Goal: Task Accomplishment & Management: Manage account settings

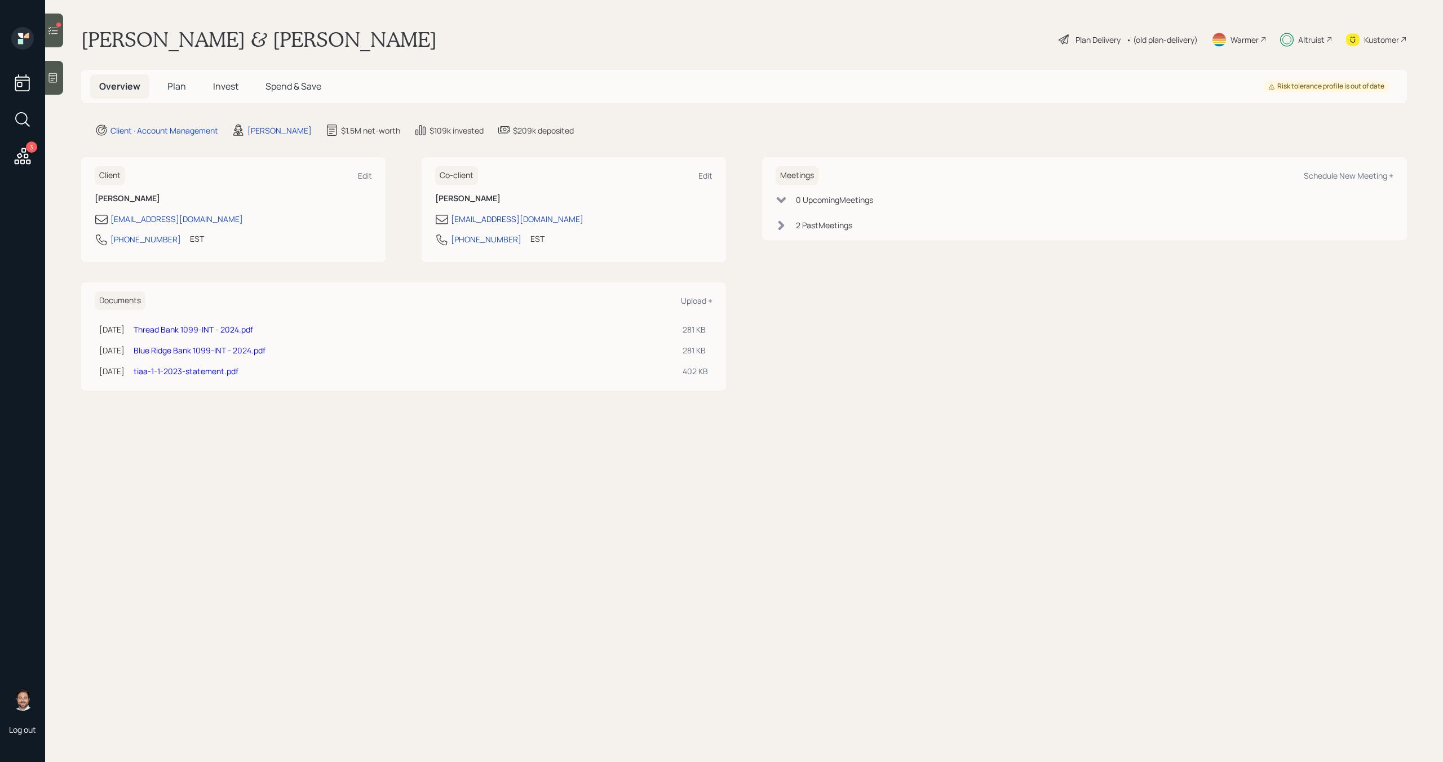
click at [231, 86] on span "Invest" at bounding box center [225, 86] width 25 height 12
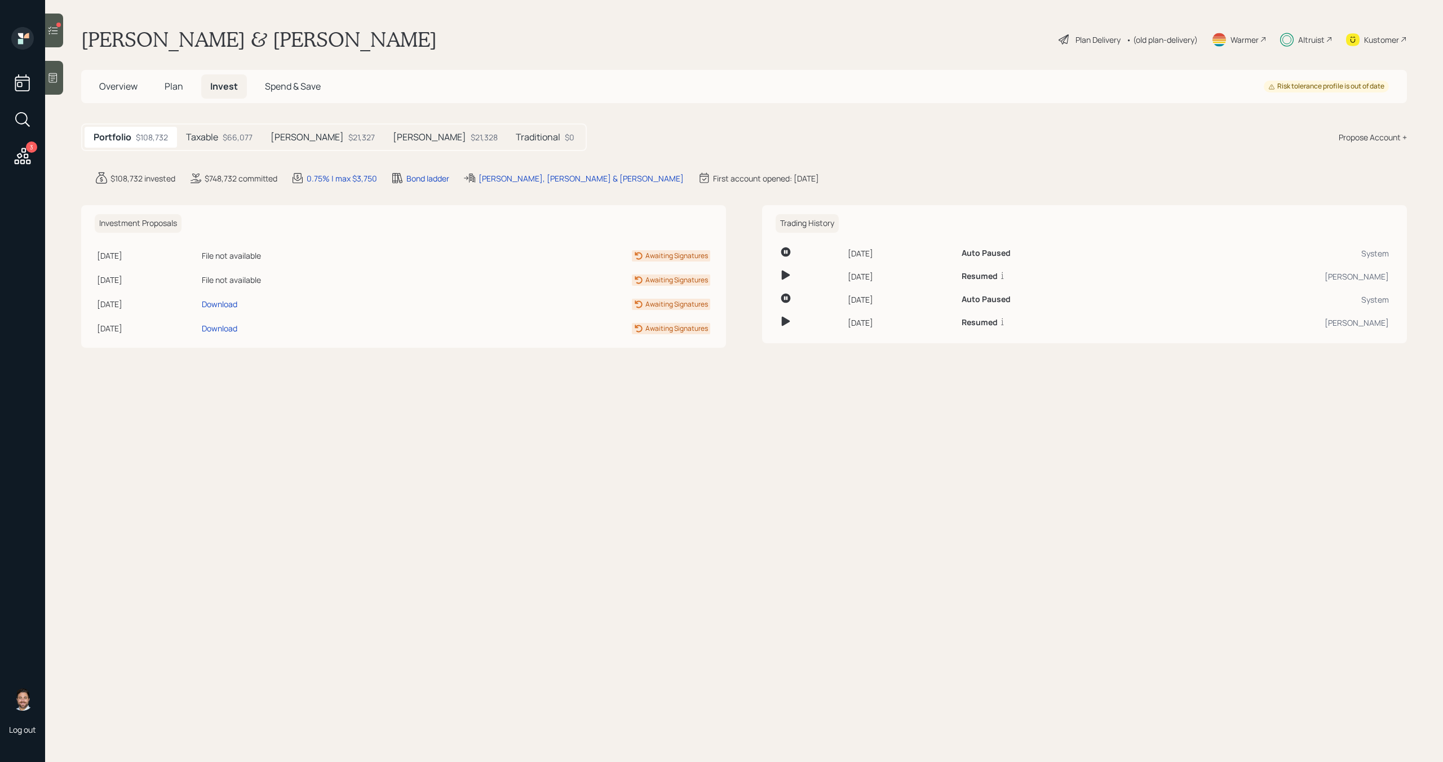
click at [225, 136] on div "$66,077" at bounding box center [238, 137] width 30 height 12
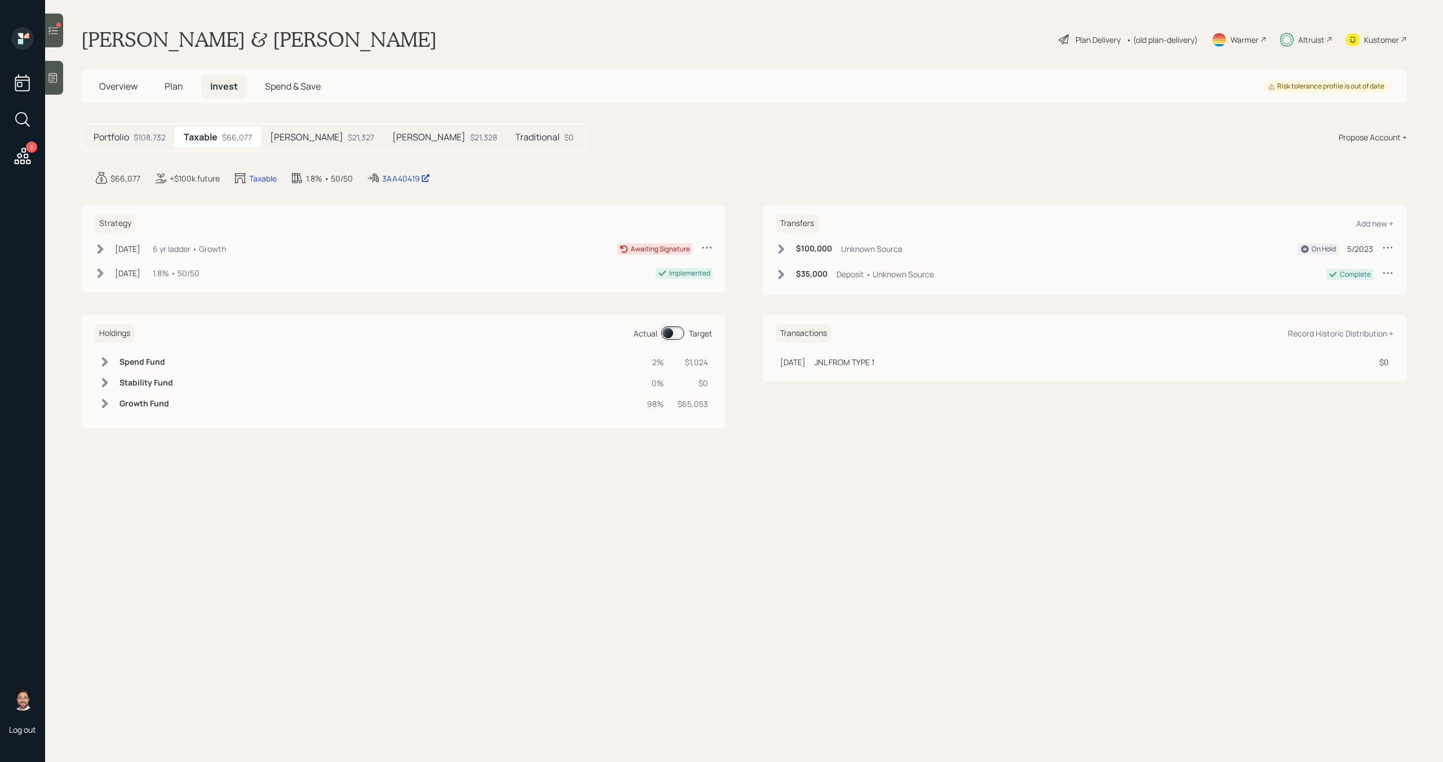
click at [708, 249] on icon at bounding box center [706, 247] width 11 height 11
click at [673, 270] on div "Cancel Strategy" at bounding box center [671, 269] width 81 height 11
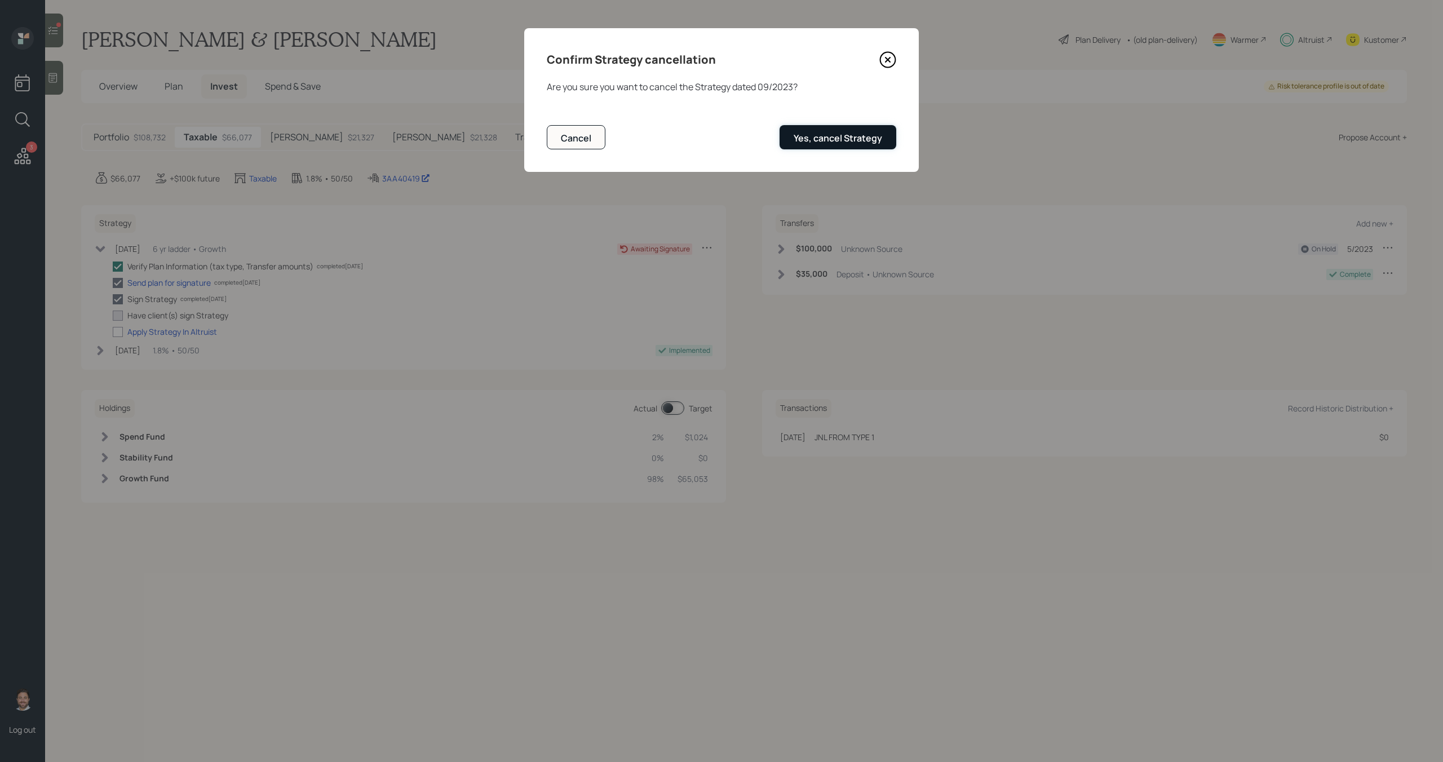
click at [855, 143] on div "Yes, cancel Strategy" at bounding box center [837, 138] width 88 height 12
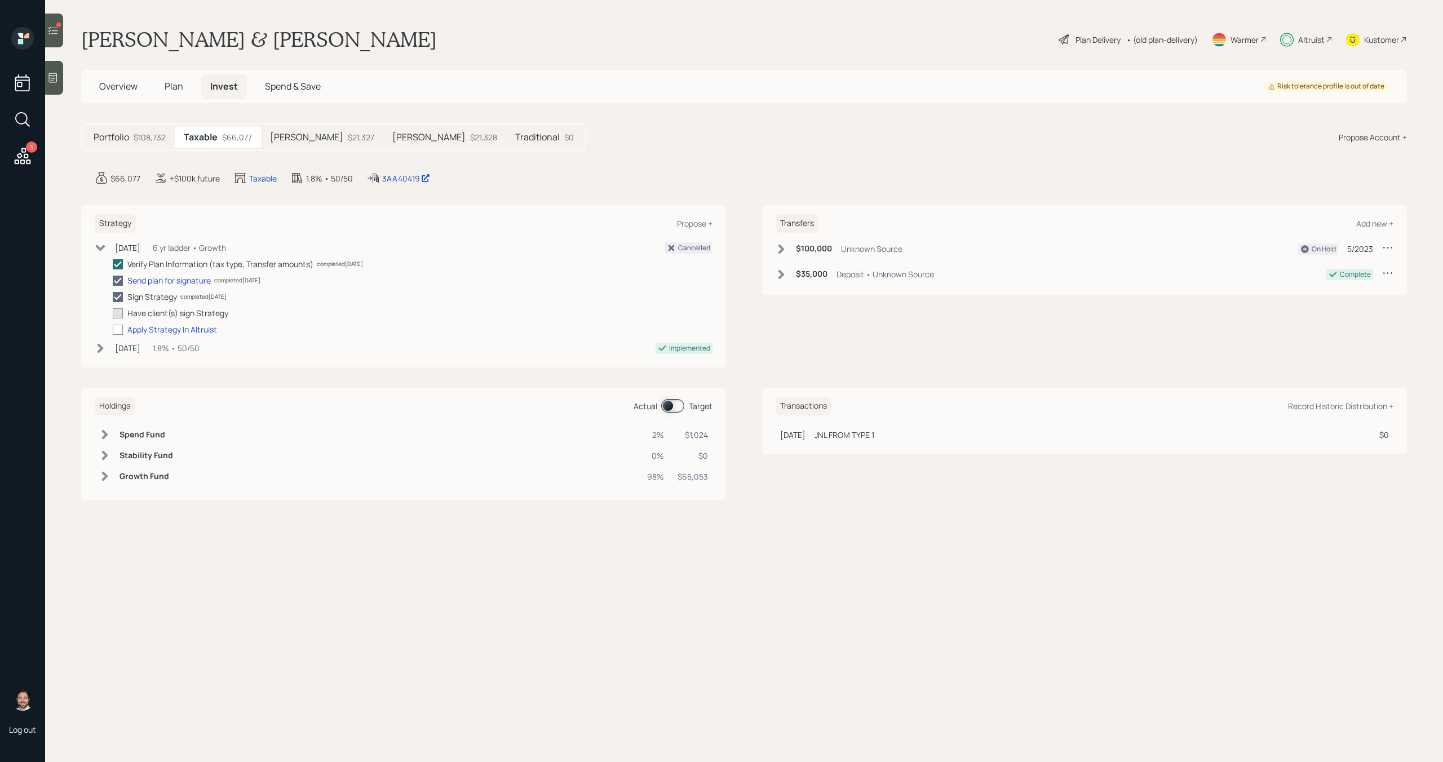
click at [348, 138] on div "$21,327" at bounding box center [361, 137] width 26 height 12
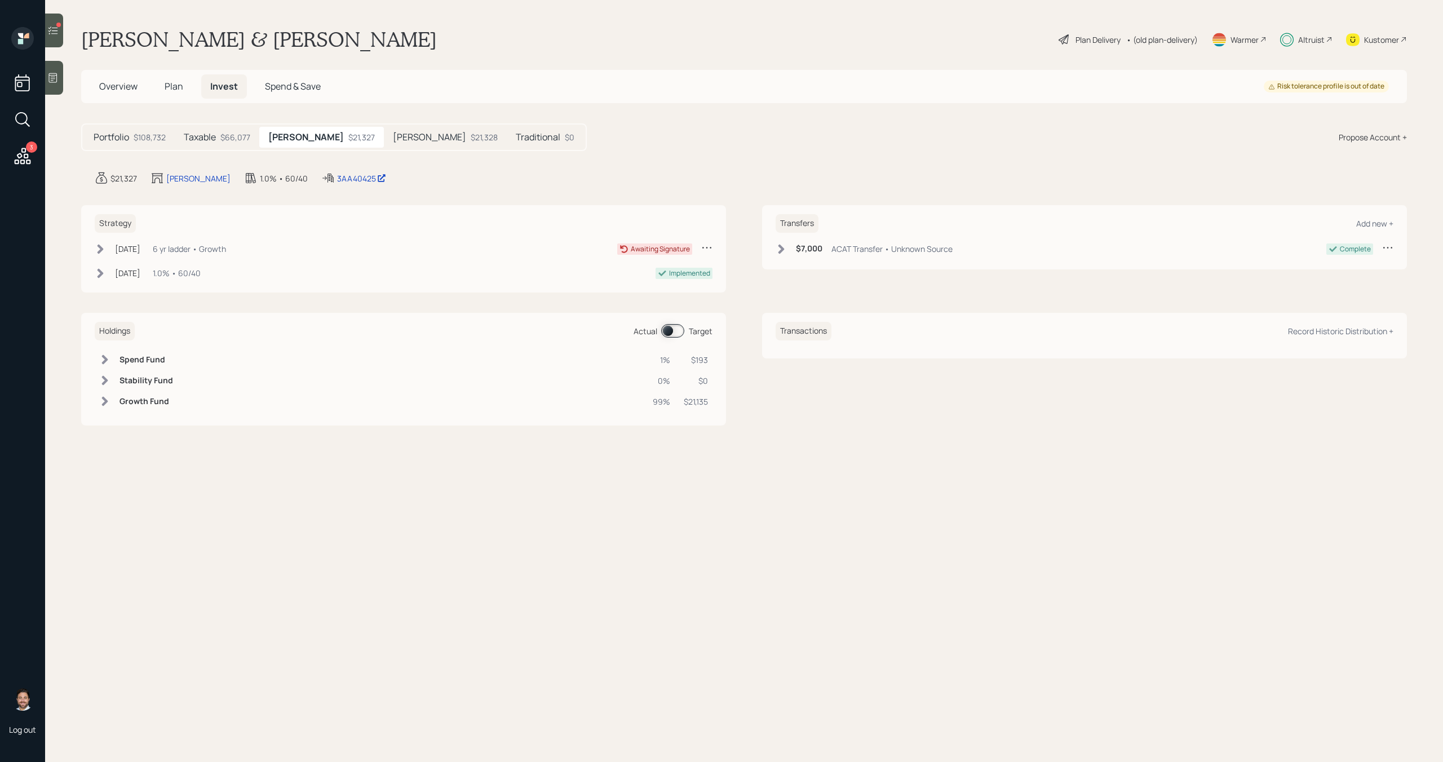
click at [707, 247] on icon at bounding box center [706, 248] width 9 height 2
click at [660, 271] on div "Cancel Strategy" at bounding box center [671, 269] width 81 height 11
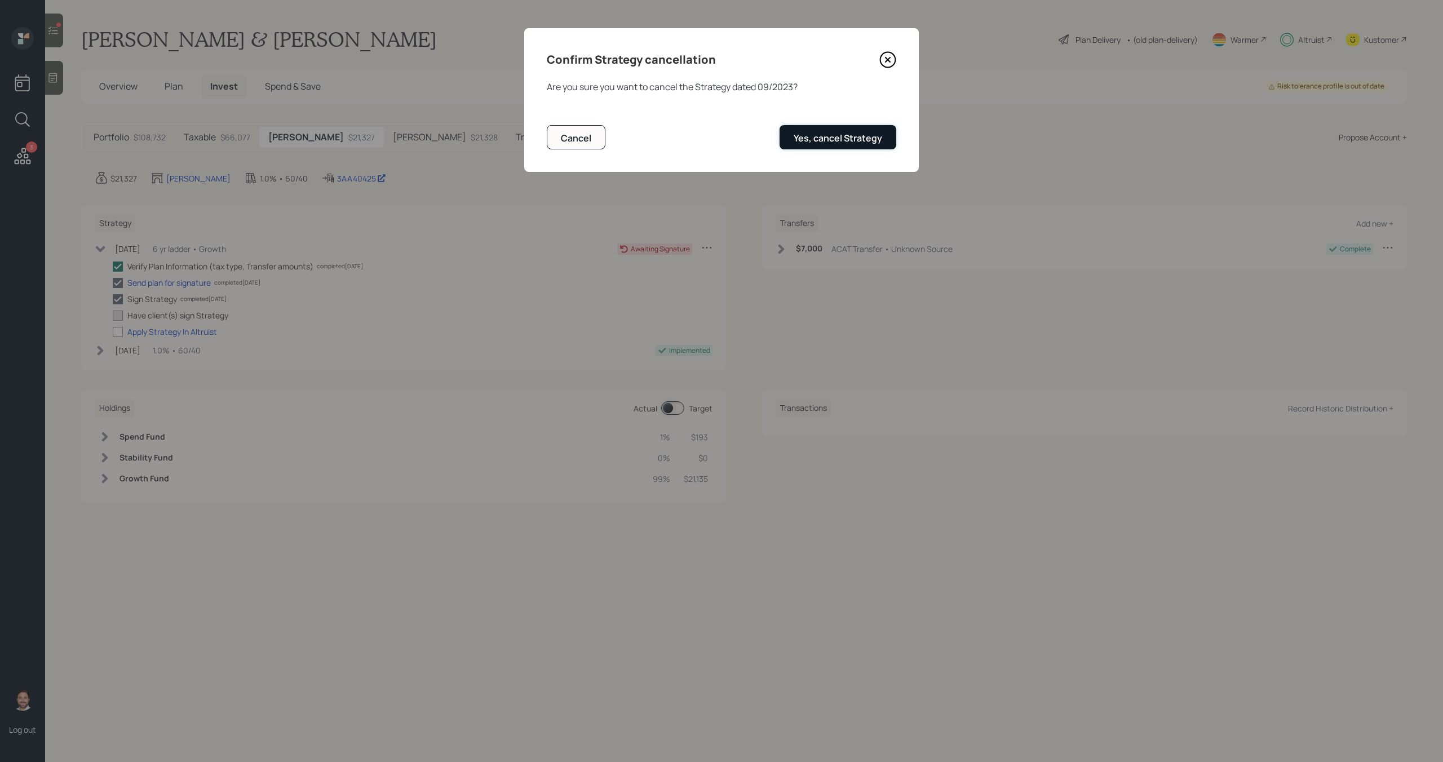
click at [850, 127] on button "Yes, cancel Strategy" at bounding box center [837, 137] width 117 height 24
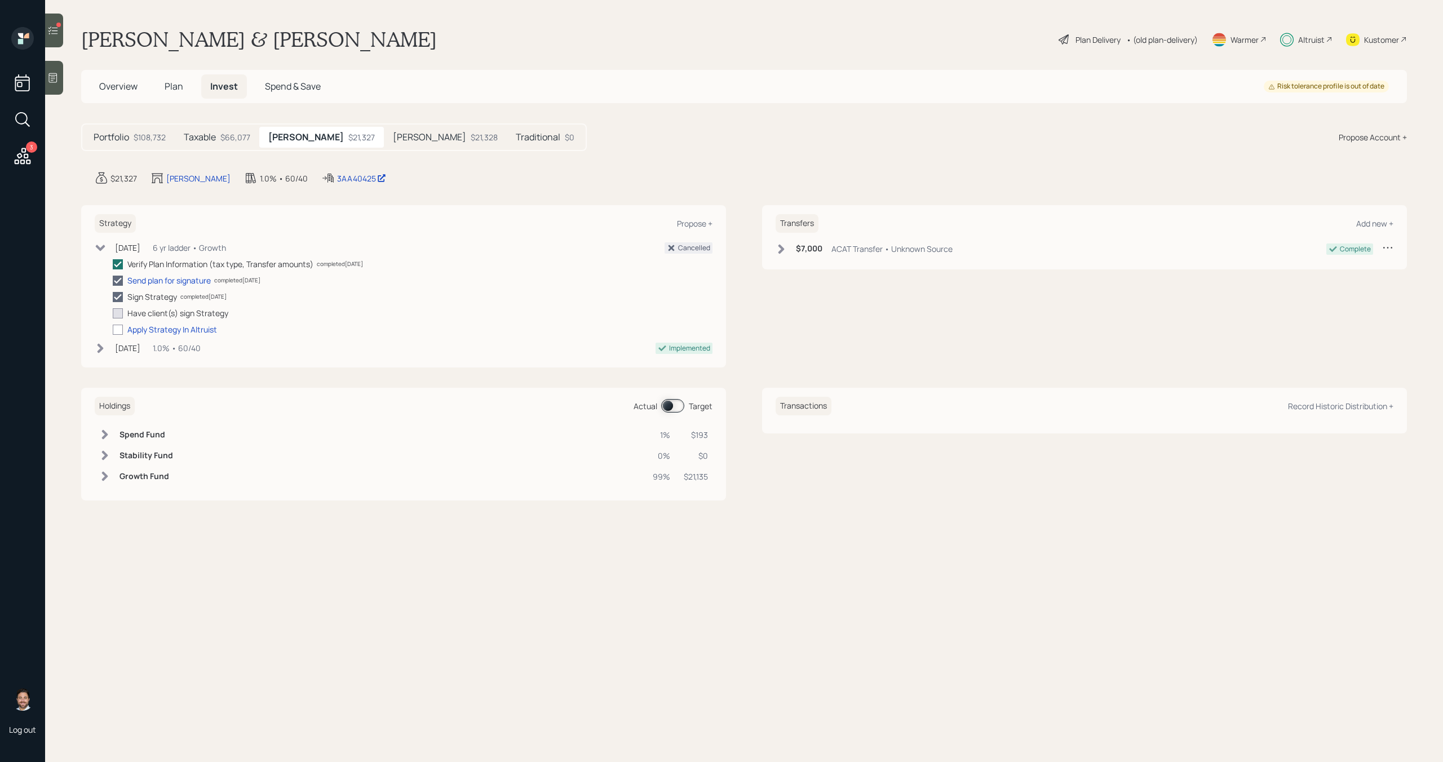
click at [471, 135] on div "$21,328" at bounding box center [484, 137] width 27 height 12
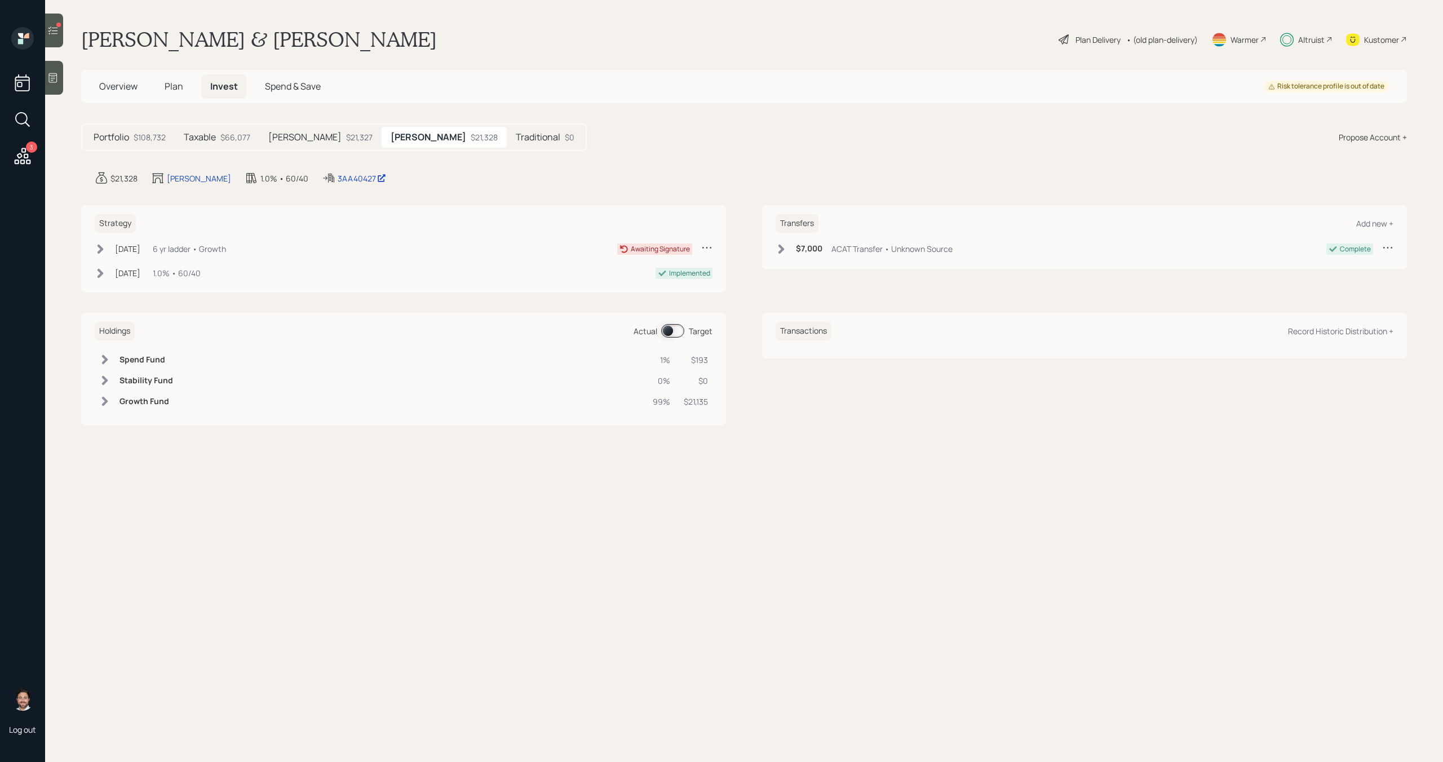
click at [706, 246] on icon at bounding box center [706, 247] width 11 height 11
click at [678, 268] on div "Cancel Strategy" at bounding box center [671, 269] width 81 height 11
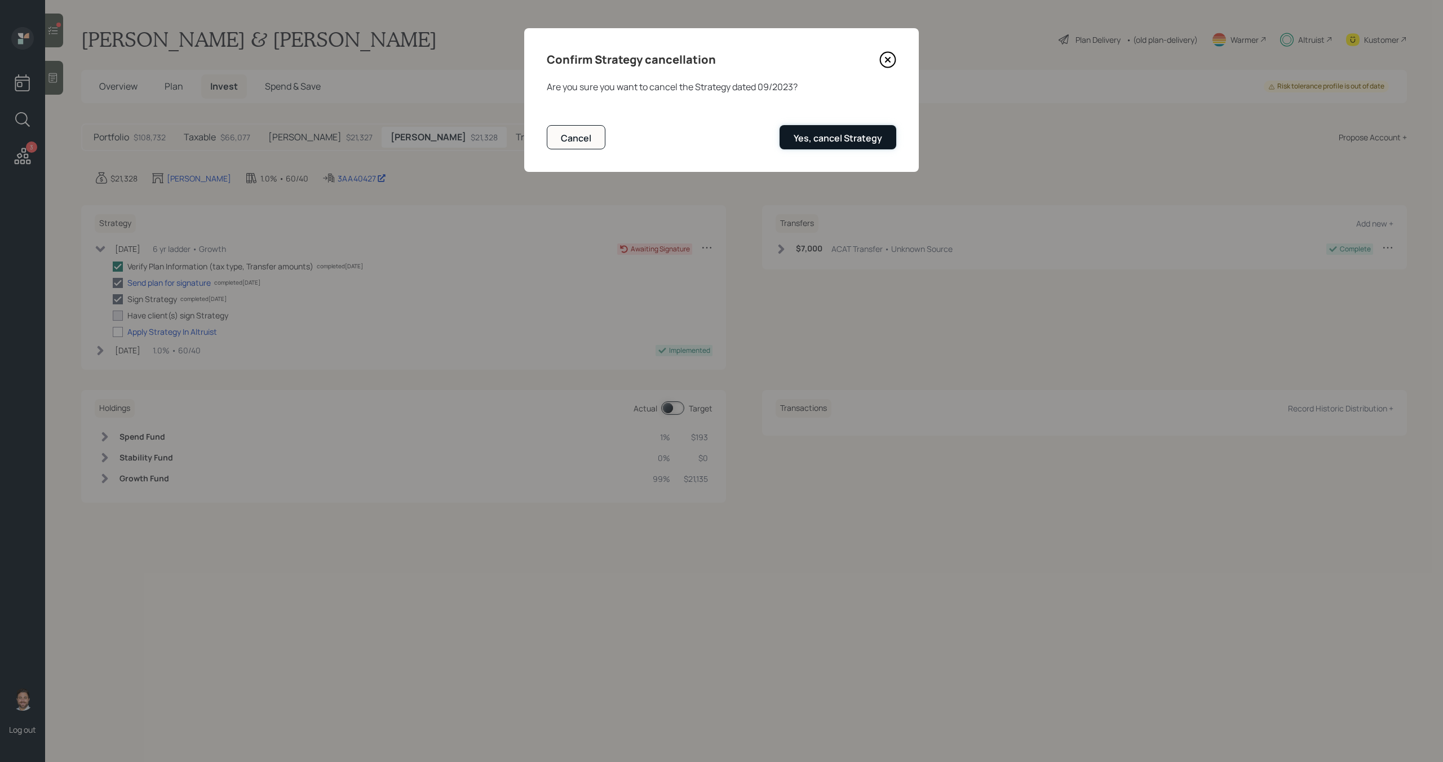
click at [826, 144] on button "Yes, cancel Strategy" at bounding box center [837, 137] width 117 height 24
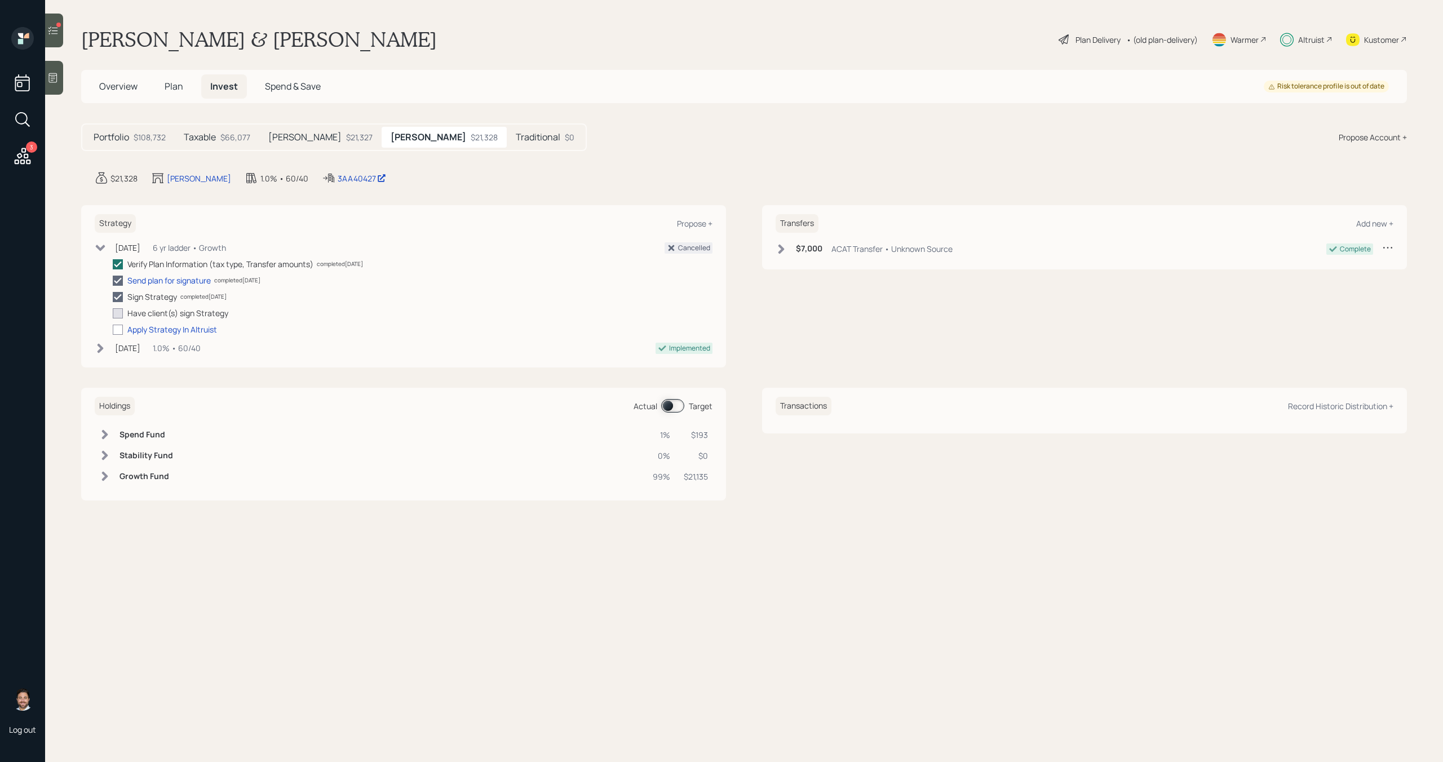
click at [516, 139] on h5 "Traditional" at bounding box center [538, 137] width 45 height 11
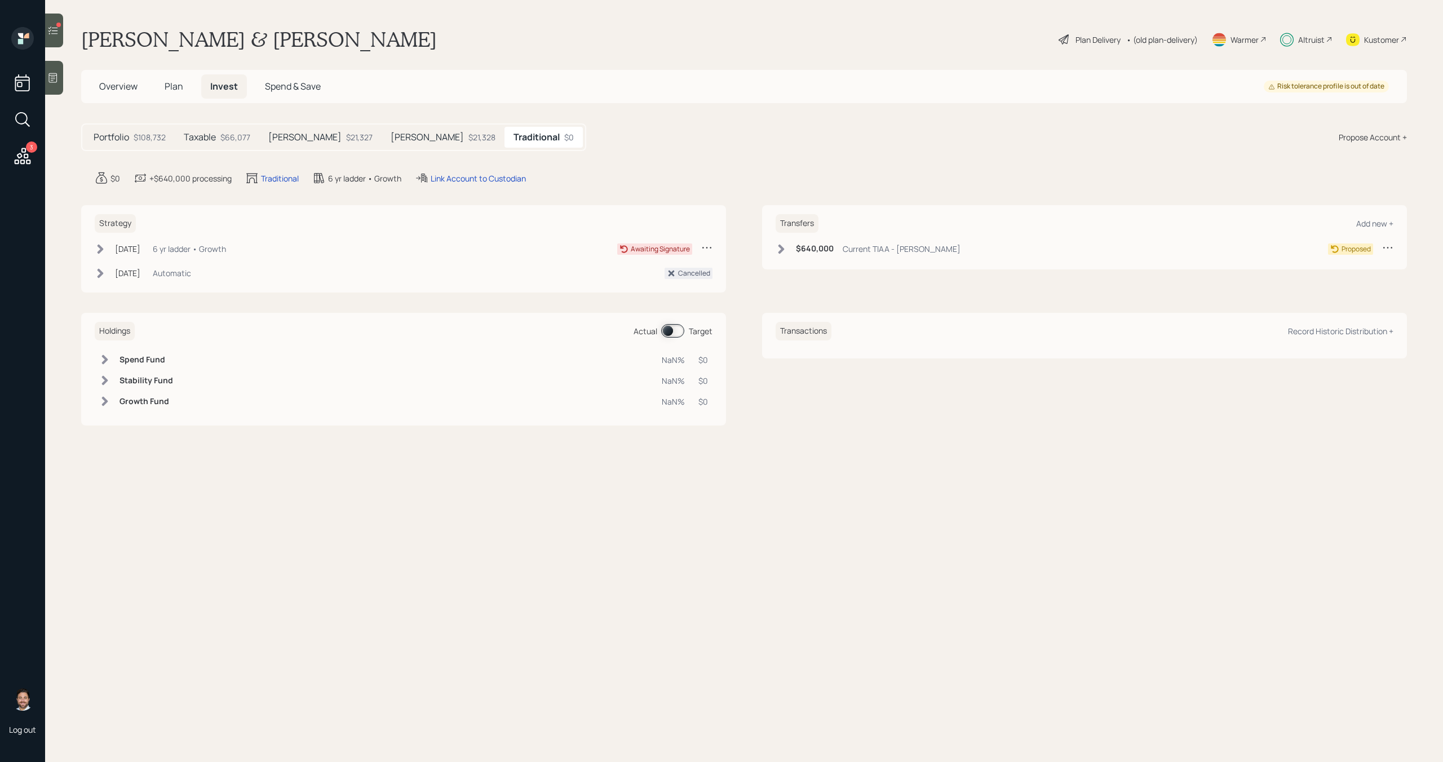
click at [702, 249] on icon at bounding box center [706, 247] width 11 height 11
click at [671, 270] on div "Cancel Strategy" at bounding box center [671, 269] width 81 height 11
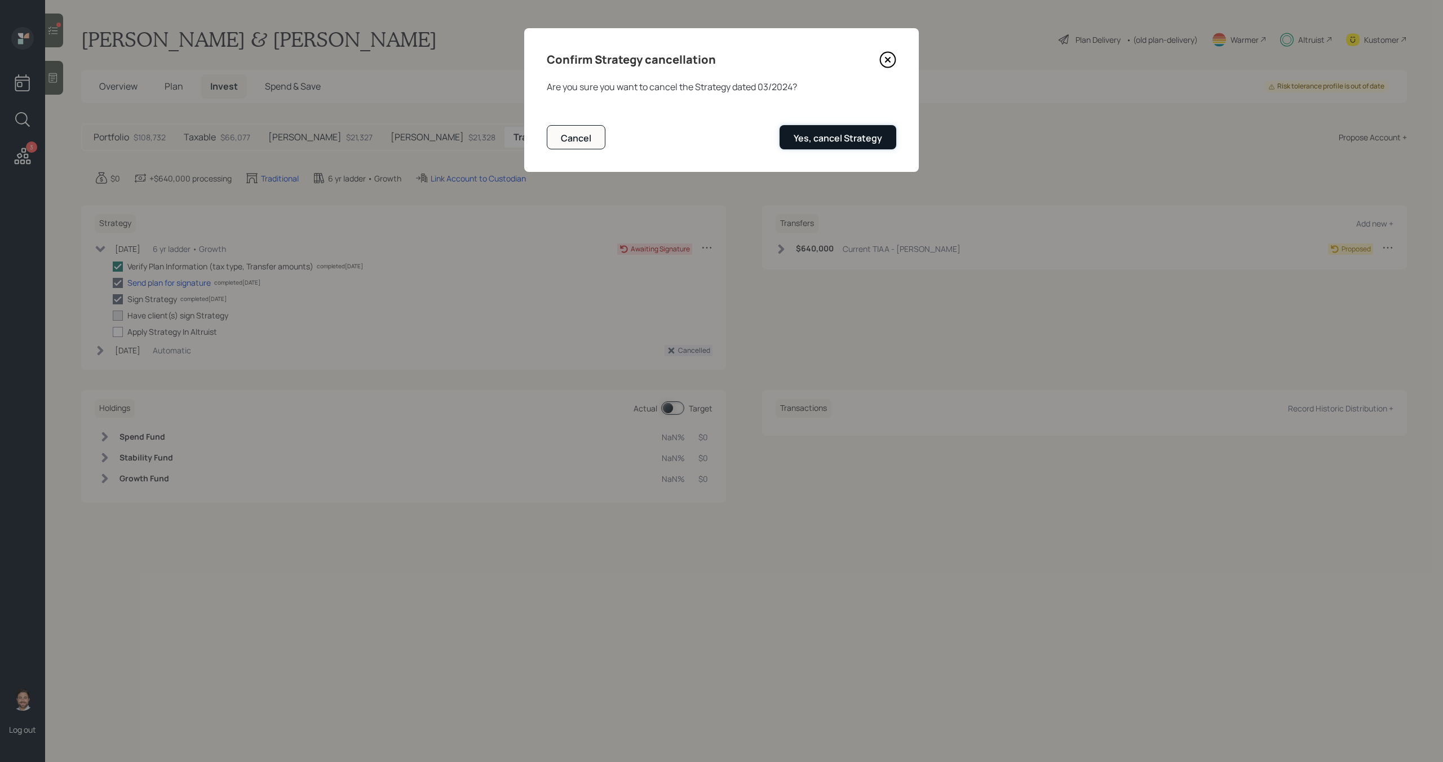
click at [833, 143] on div "Yes, cancel Strategy" at bounding box center [837, 138] width 88 height 12
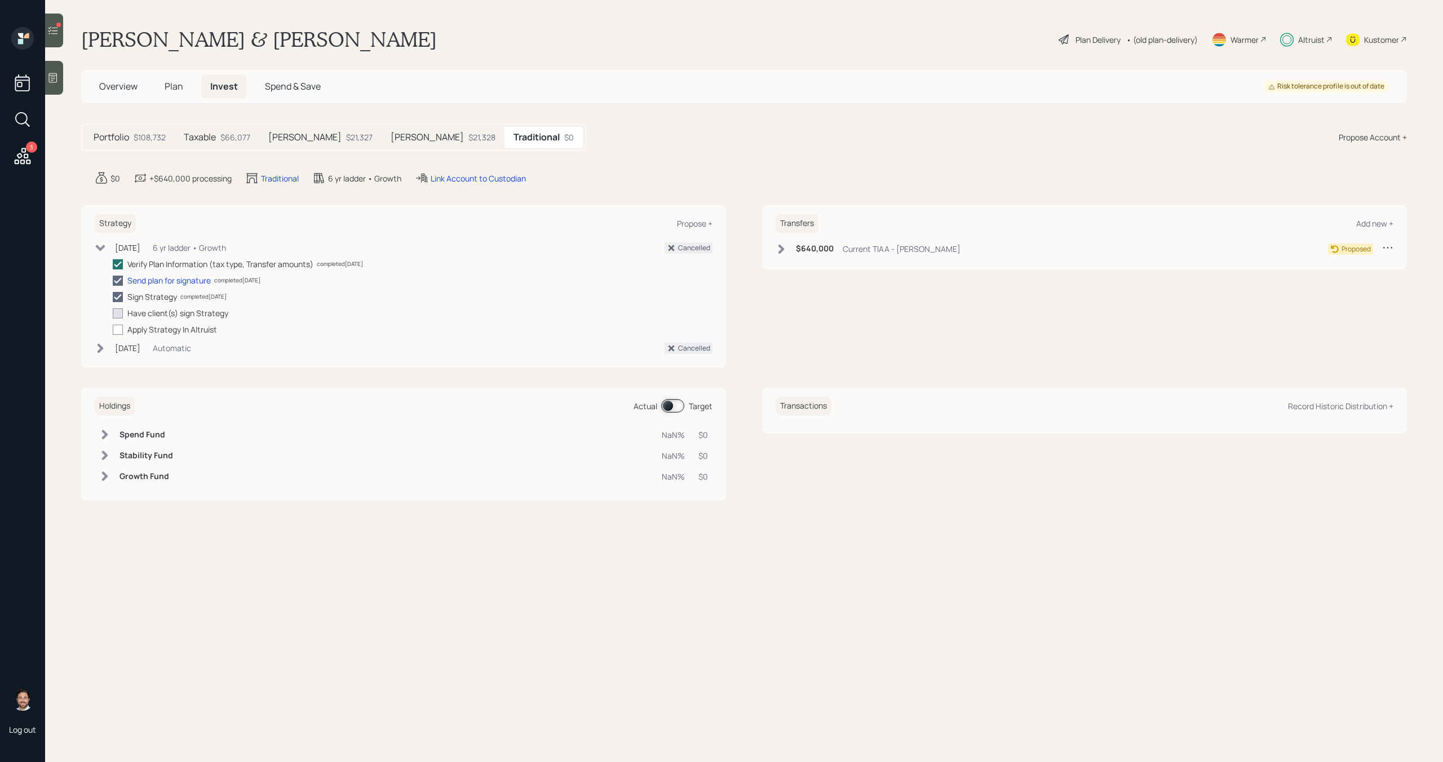
click at [121, 90] on span "Overview" at bounding box center [118, 86] width 38 height 12
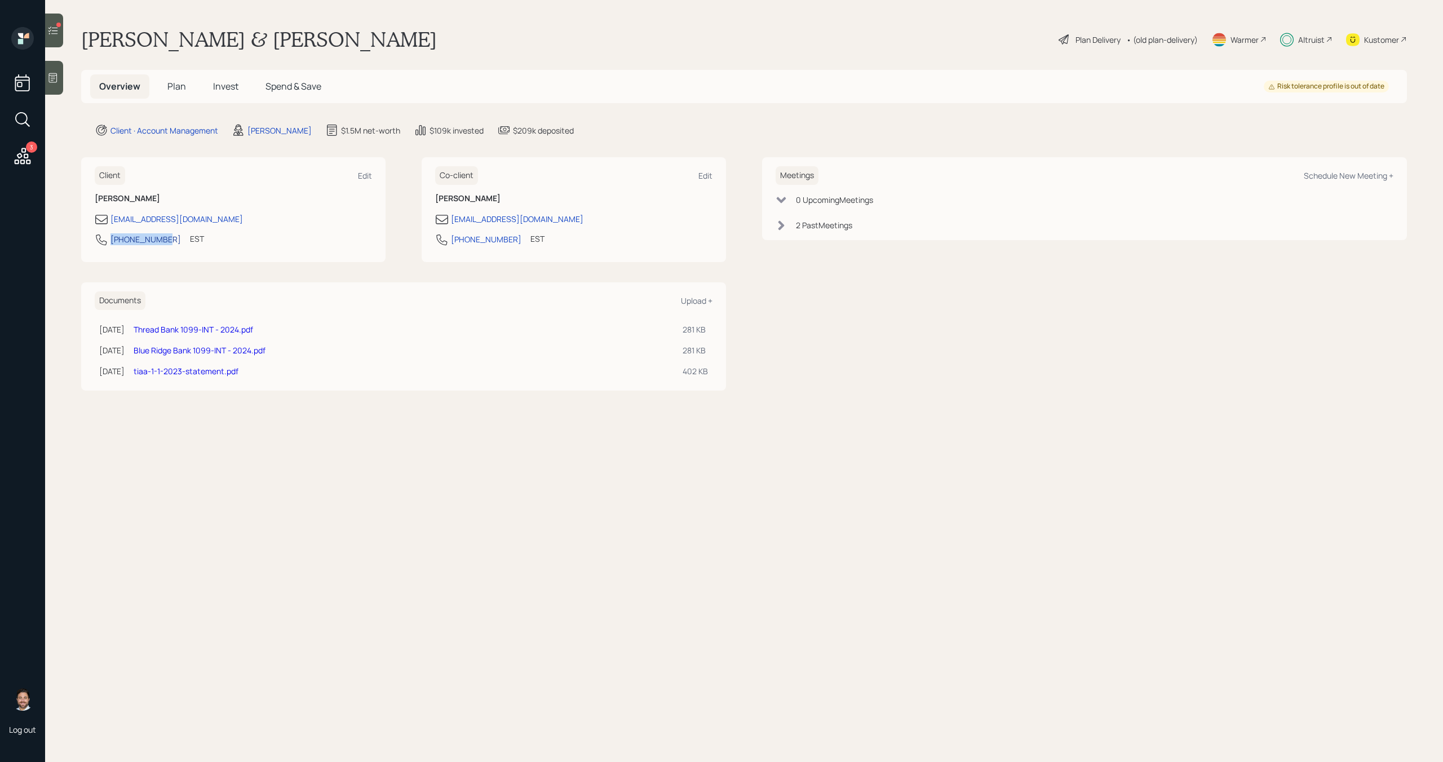
drag, startPoint x: 161, startPoint y: 241, endPoint x: 111, endPoint y: 241, distance: 50.2
click at [111, 241] on div "[PHONE_NUMBER]" at bounding box center [145, 239] width 70 height 12
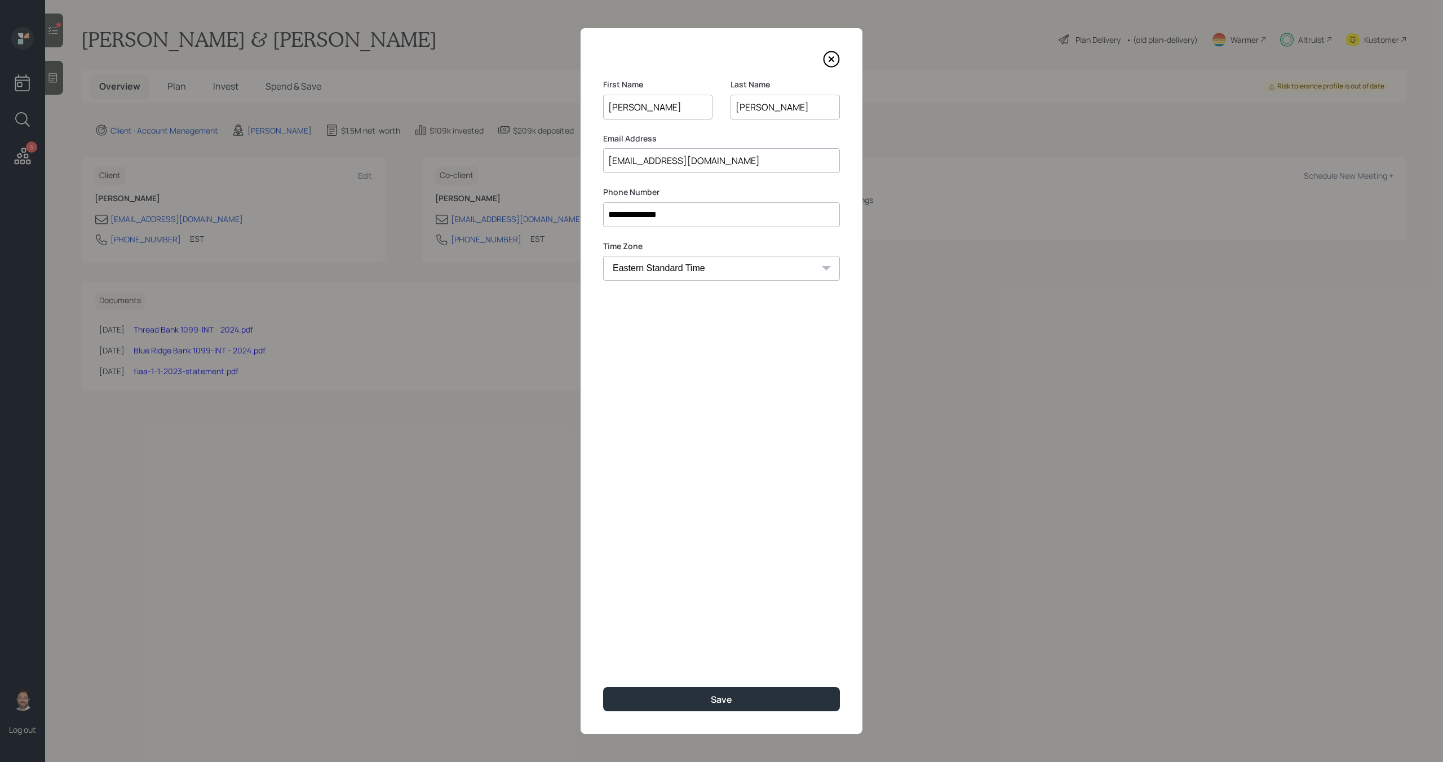
click at [832, 60] on icon at bounding box center [831, 59] width 5 height 5
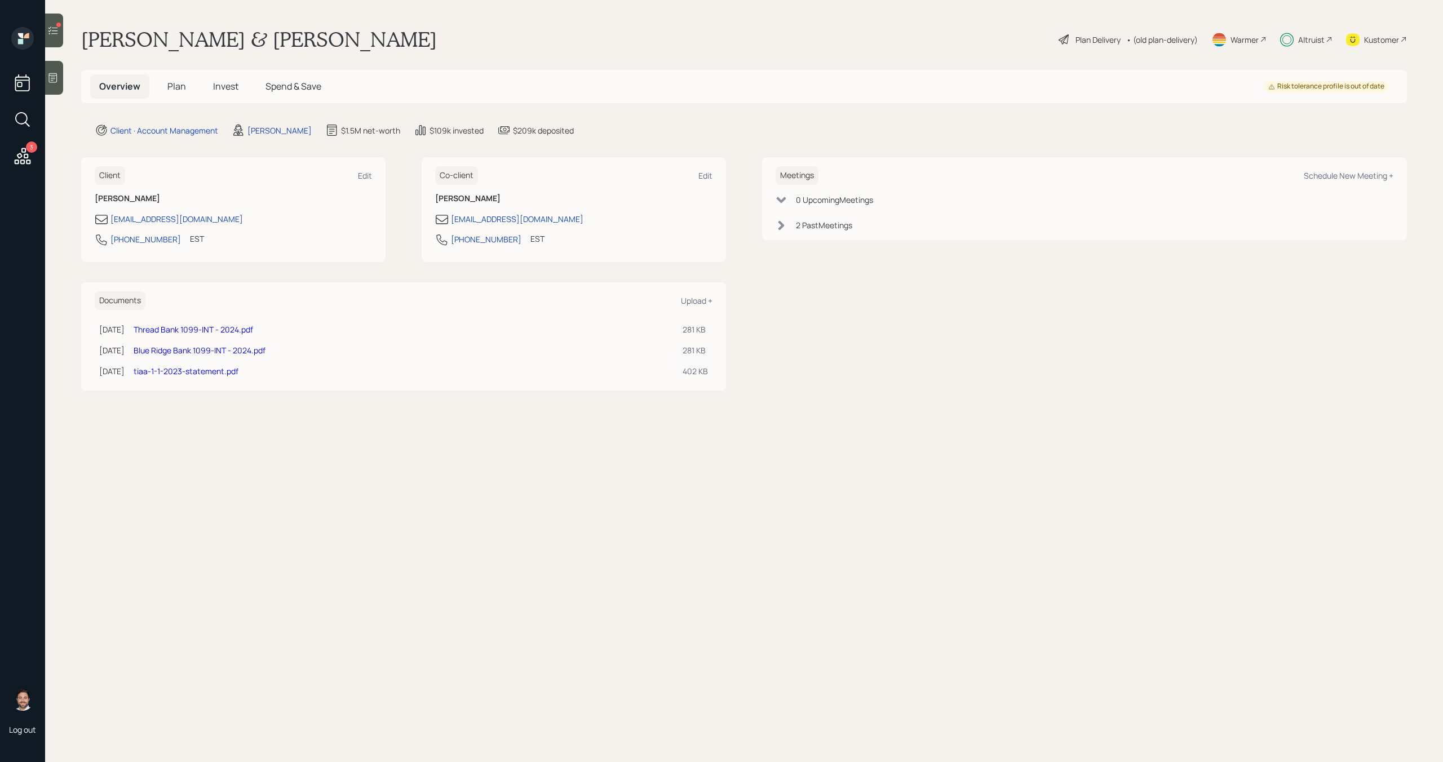
click at [1376, 37] on div "Kustomer" at bounding box center [1381, 40] width 35 height 12
click at [180, 87] on span "Plan" at bounding box center [176, 86] width 19 height 12
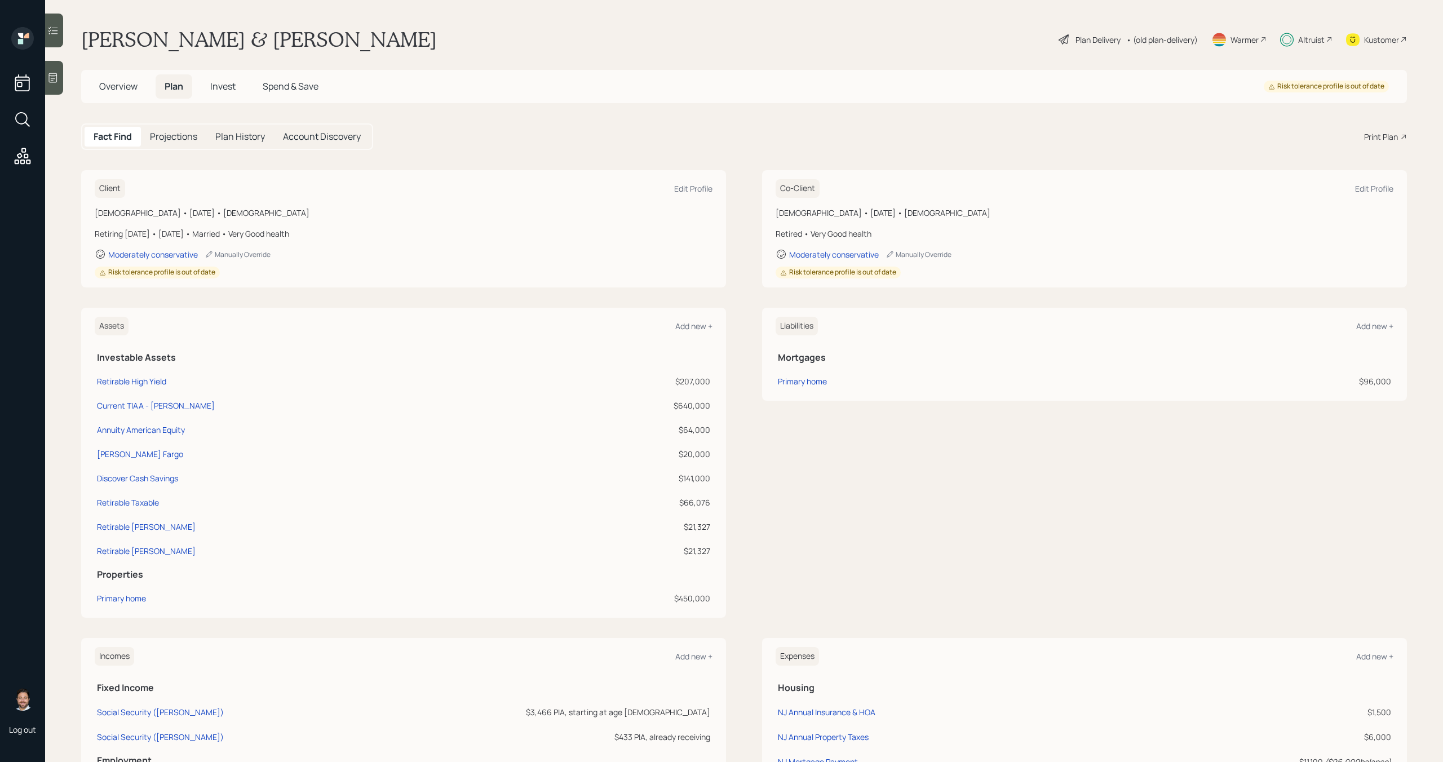
click at [232, 88] on span "Invest" at bounding box center [222, 86] width 25 height 12
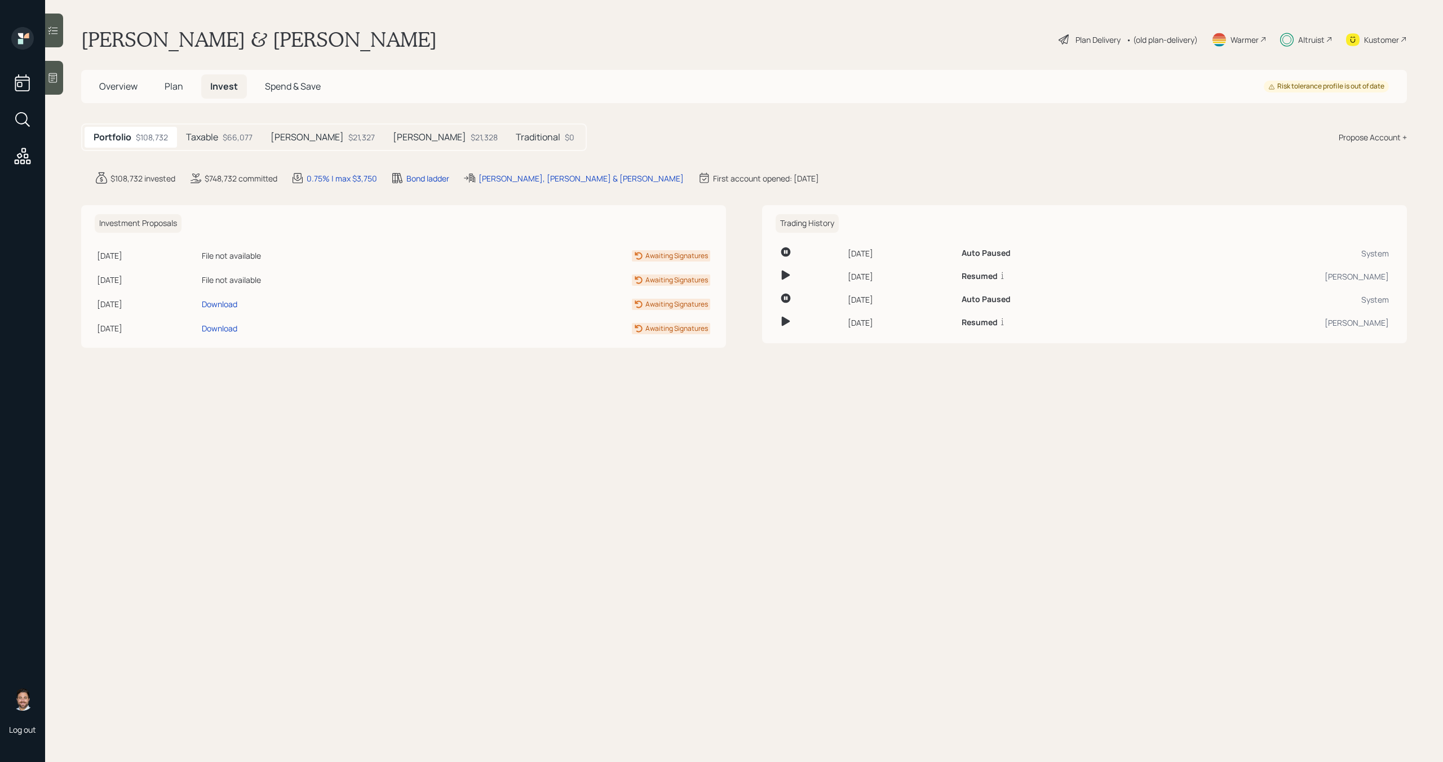
click at [209, 140] on h5 "Taxable" at bounding box center [202, 137] width 32 height 11
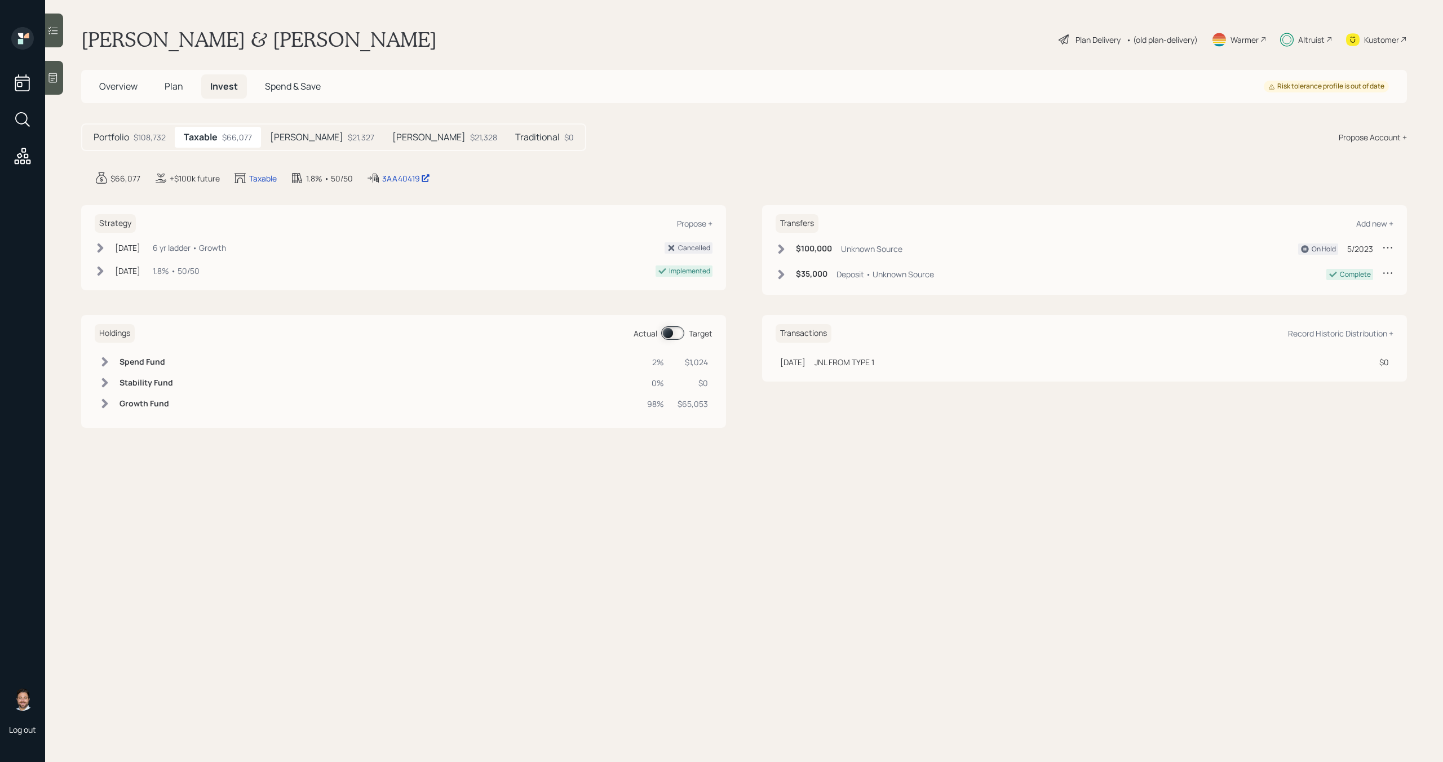
click at [1094, 43] on div "Plan Delivery" at bounding box center [1097, 40] width 45 height 12
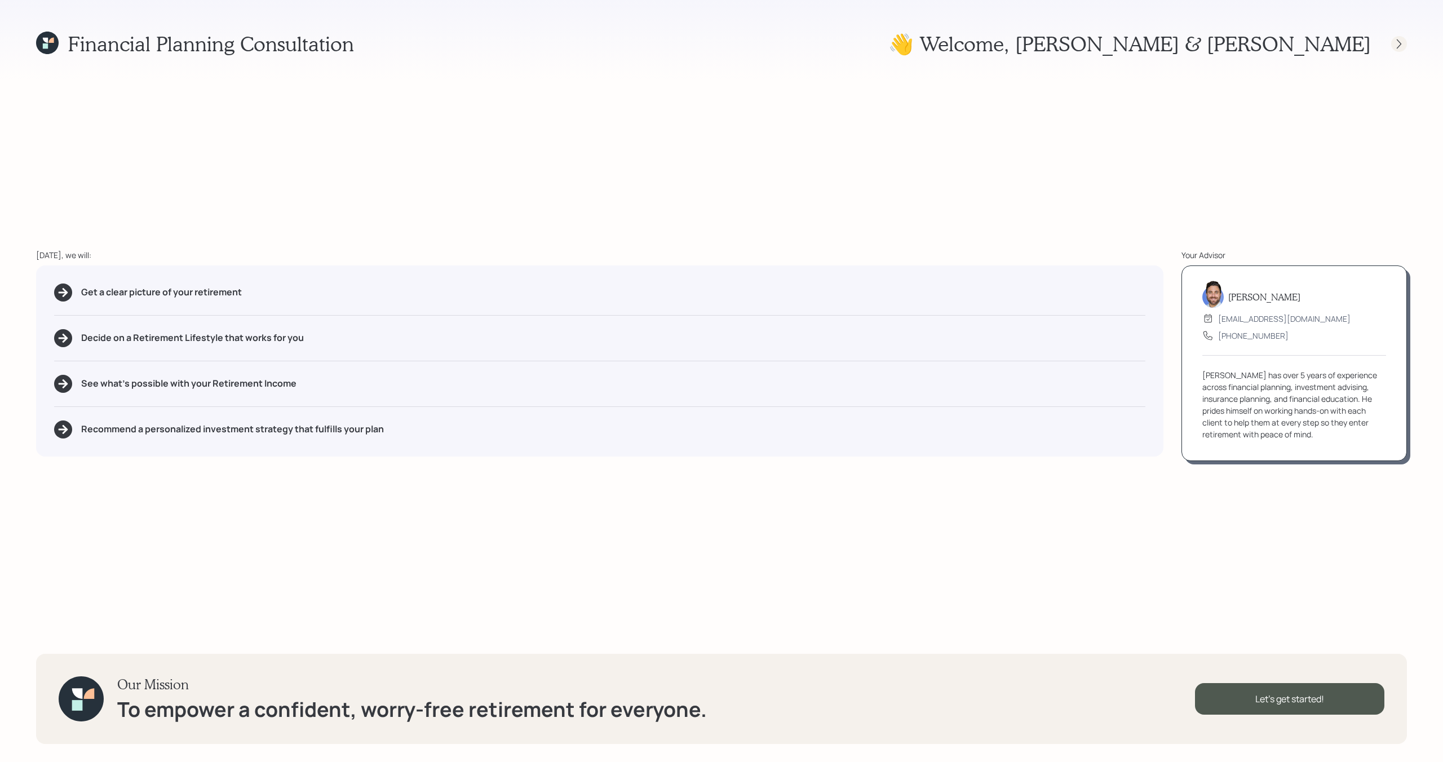
click at [1401, 44] on icon at bounding box center [1398, 43] width 11 height 11
